Goal: Transaction & Acquisition: Purchase product/service

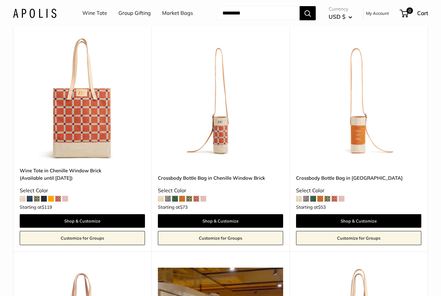
scroll to position [1005, 0]
click at [77, 120] on img at bounding box center [82, 97] width 125 height 125
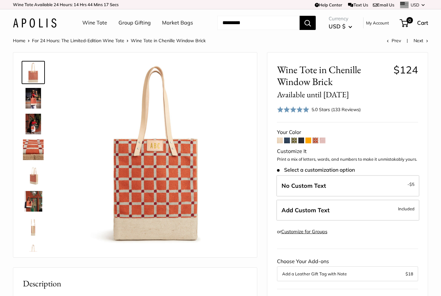
click at [294, 139] on span at bounding box center [294, 141] width 6 height 6
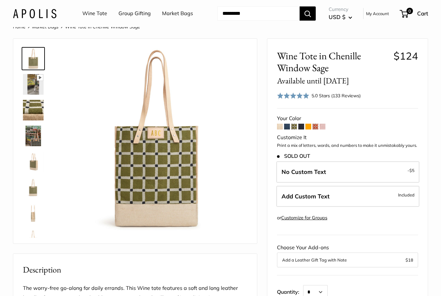
scroll to position [15, 0]
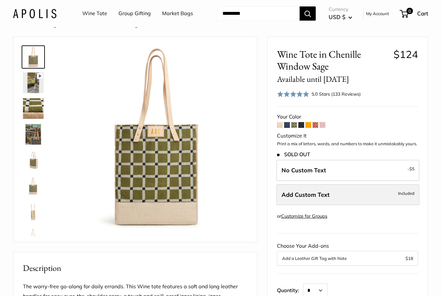
click at [313, 191] on span "Add Custom Text" at bounding box center [305, 194] width 48 height 7
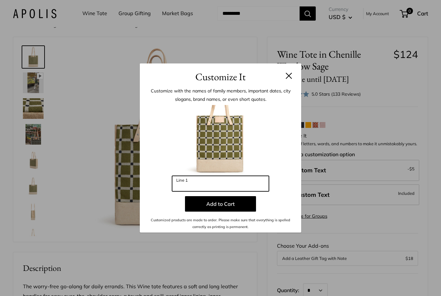
click at [191, 192] on input "Line 1" at bounding box center [220, 183] width 97 height 15
type input "***"
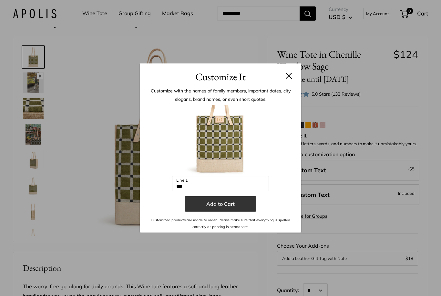
click at [225, 212] on button "Add to Cart" at bounding box center [220, 203] width 71 height 15
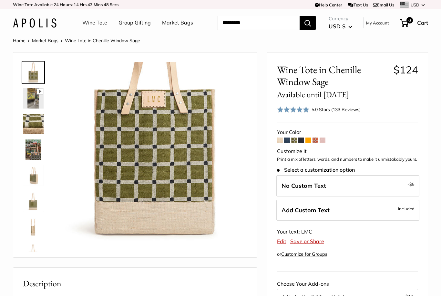
click at [32, 120] on img at bounding box center [33, 124] width 21 height 21
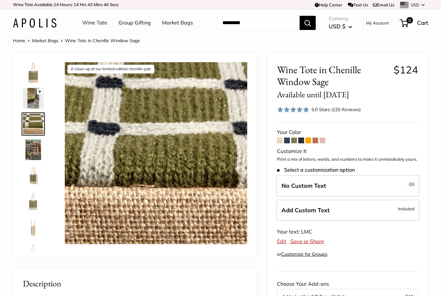
click at [33, 74] on img at bounding box center [33, 72] width 21 height 21
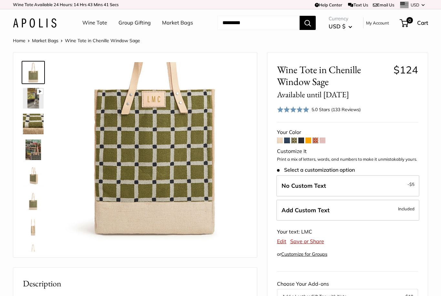
click at [315, 141] on span at bounding box center [315, 141] width 6 height 6
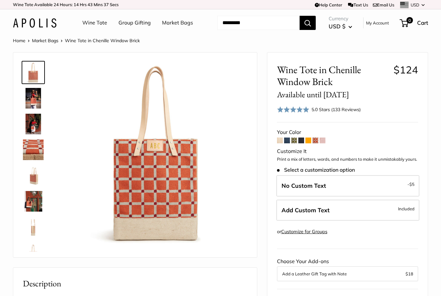
click at [292, 138] on span at bounding box center [294, 141] width 6 height 6
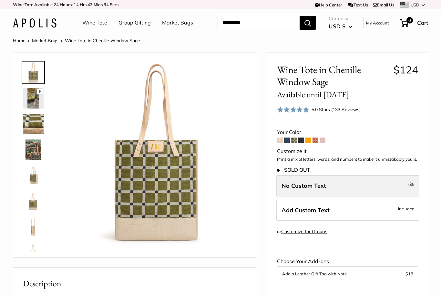
click at [321, 184] on span "No Custom Text" at bounding box center [303, 185] width 45 height 7
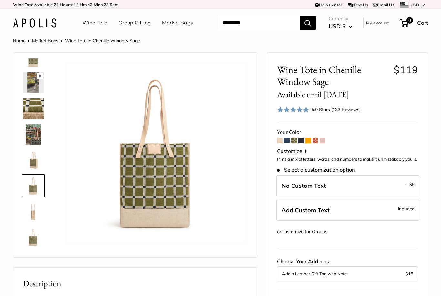
click at [321, 138] on span at bounding box center [322, 141] width 6 height 6
